Goal: Understand process/instructions

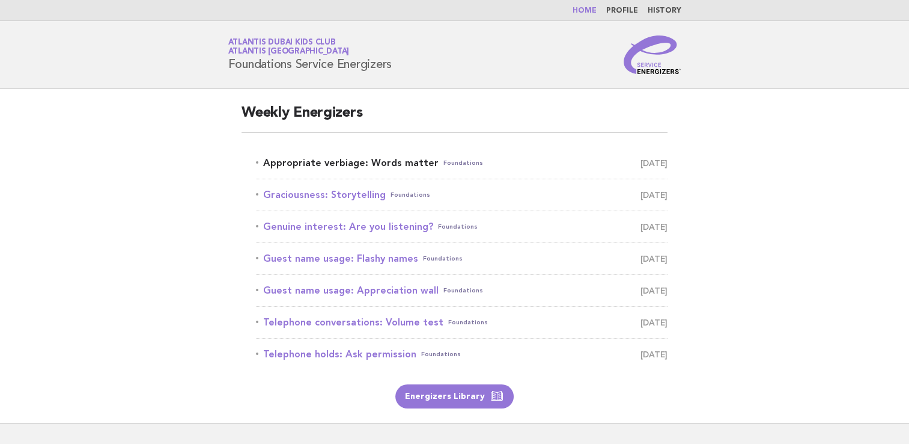
click at [358, 167] on link "Appropriate verbiage: Words matter Foundations August 14" at bounding box center [462, 162] width 412 height 17
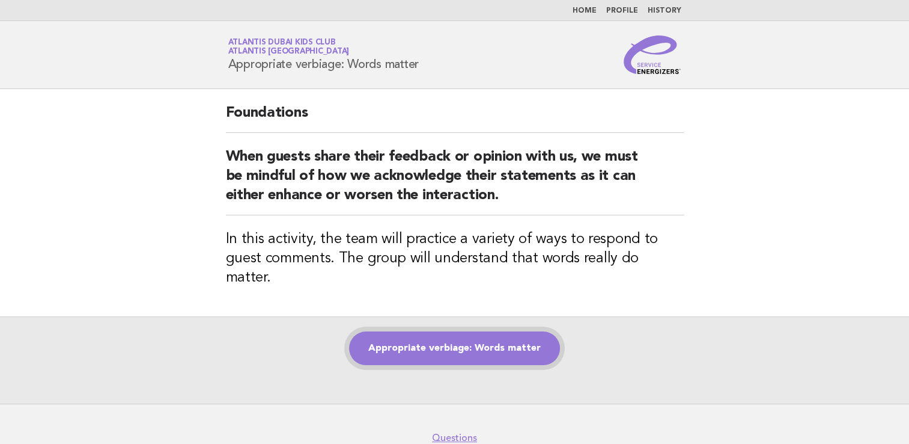
click at [492, 341] on link "Appropriate verbiage: Words matter" at bounding box center [454, 348] width 211 height 34
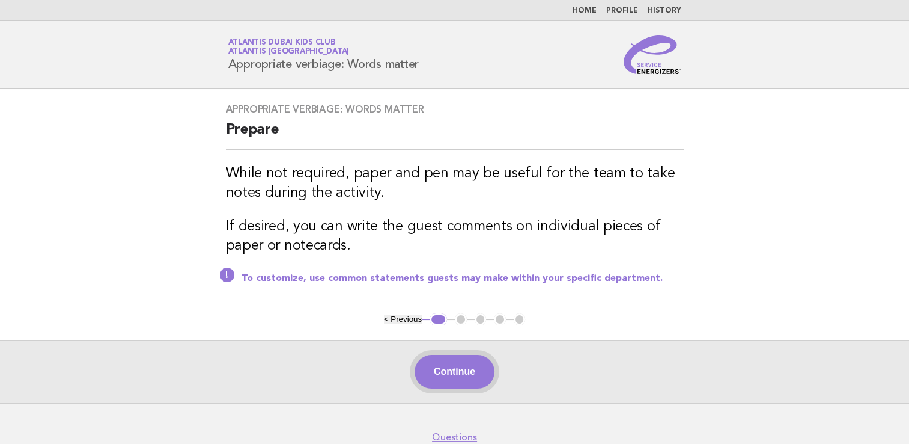
click at [442, 370] on button "Continue" at bounding box center [455, 372] width 80 height 34
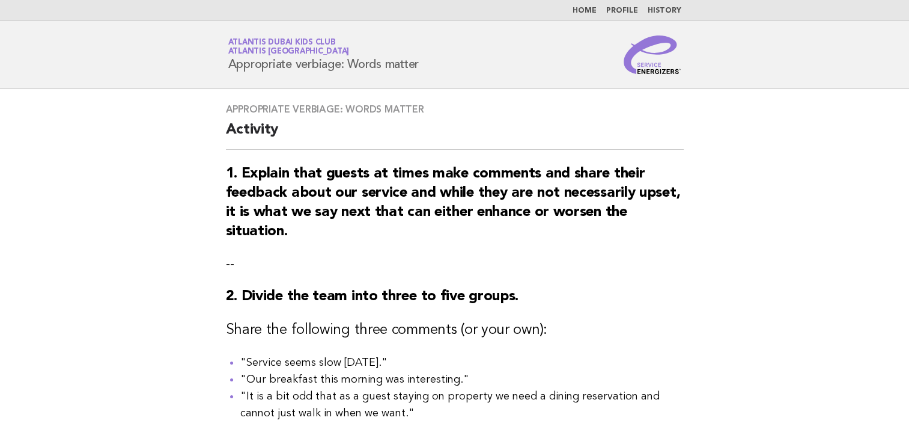
scroll to position [60, 0]
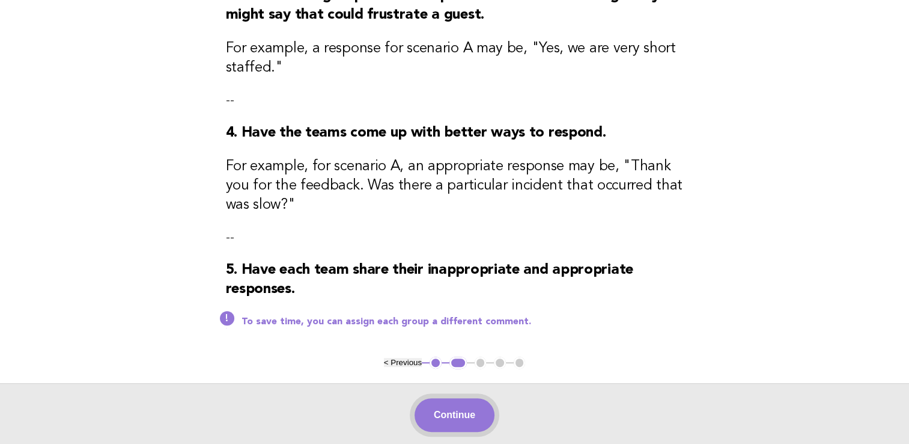
click at [456, 425] on button "Continue" at bounding box center [455, 415] width 80 height 34
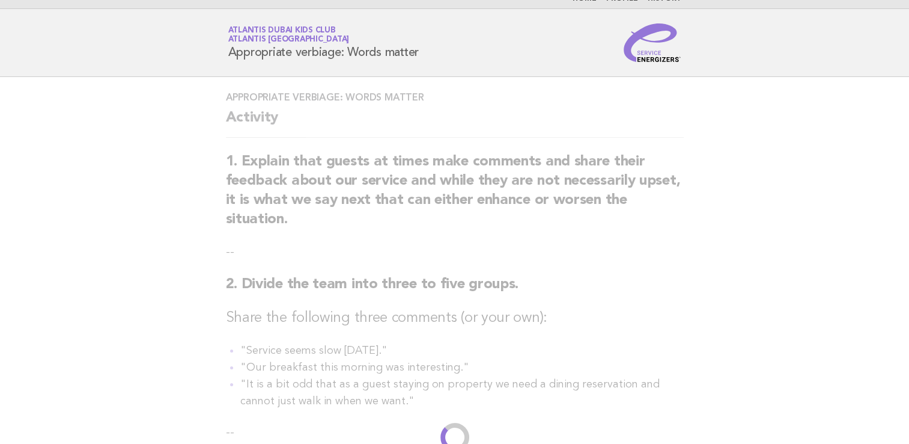
scroll to position [0, 0]
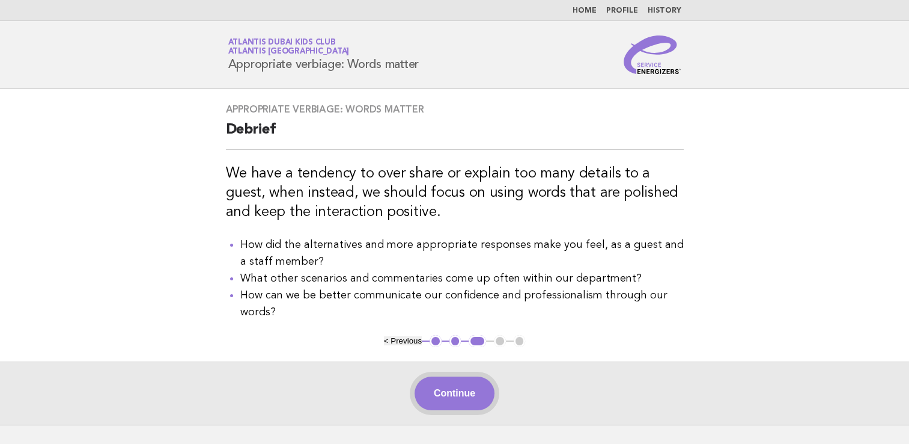
click at [459, 398] on button "Continue" at bounding box center [455, 393] width 80 height 34
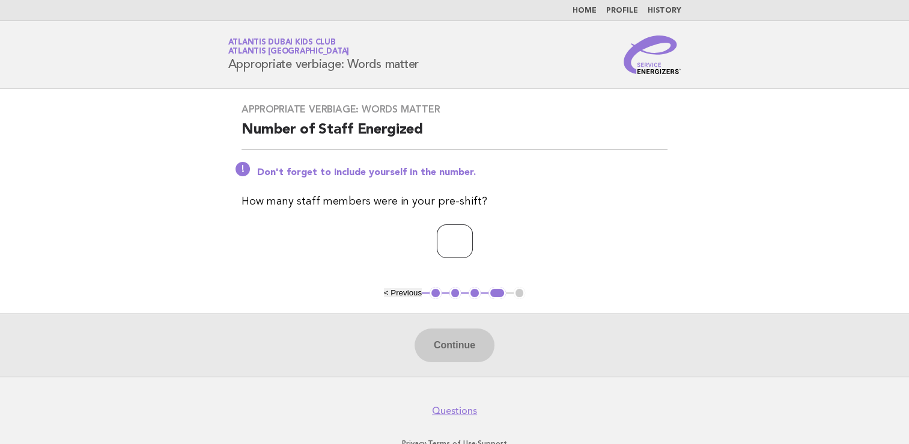
click at [445, 244] on input "number" at bounding box center [455, 241] width 36 height 34
type input "*"
click at [459, 341] on button "Continue" at bounding box center [455, 345] width 80 height 34
